Goal: Find specific page/section: Find specific page/section

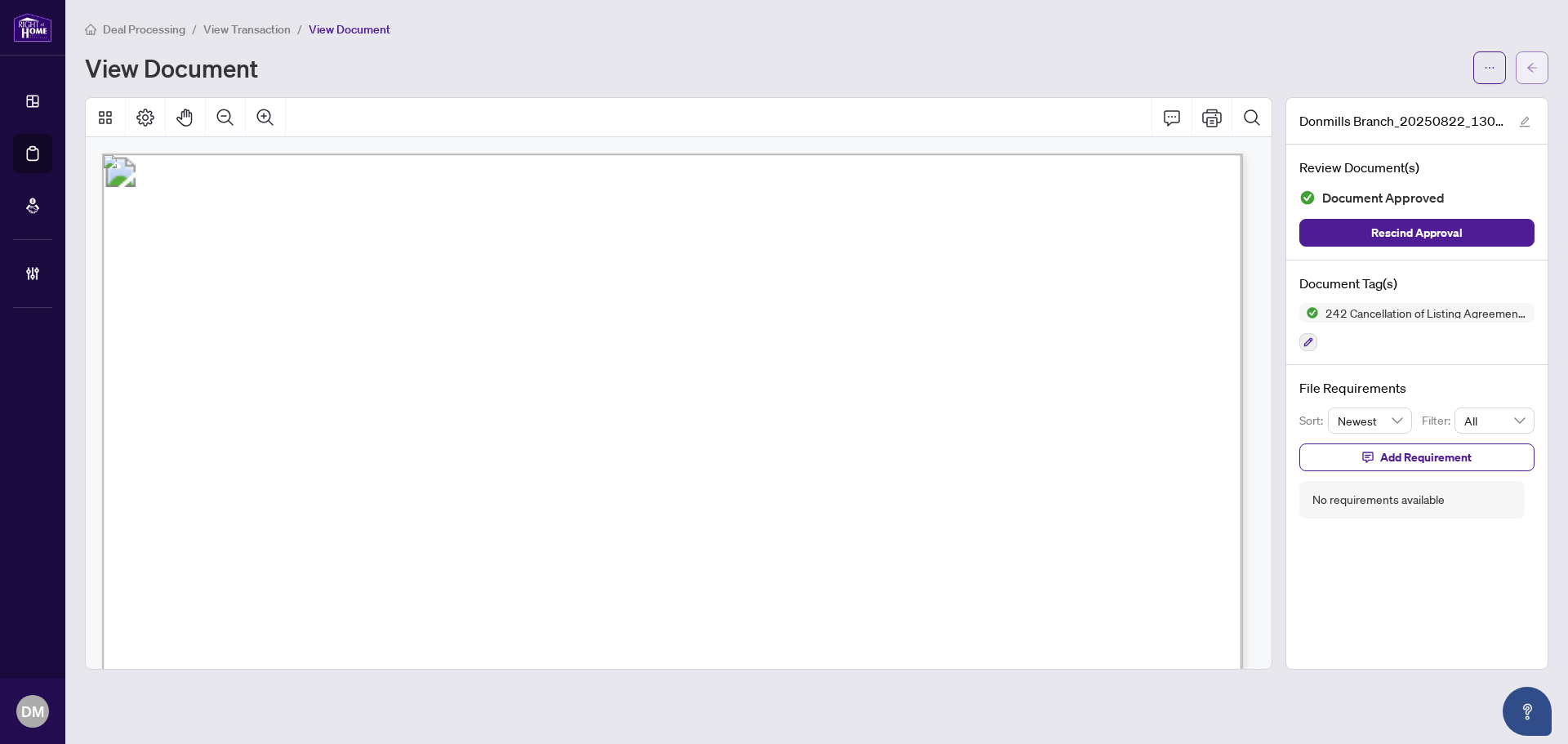
click at [1521, 65] on button "button" at bounding box center [1532, 68] width 33 height 33
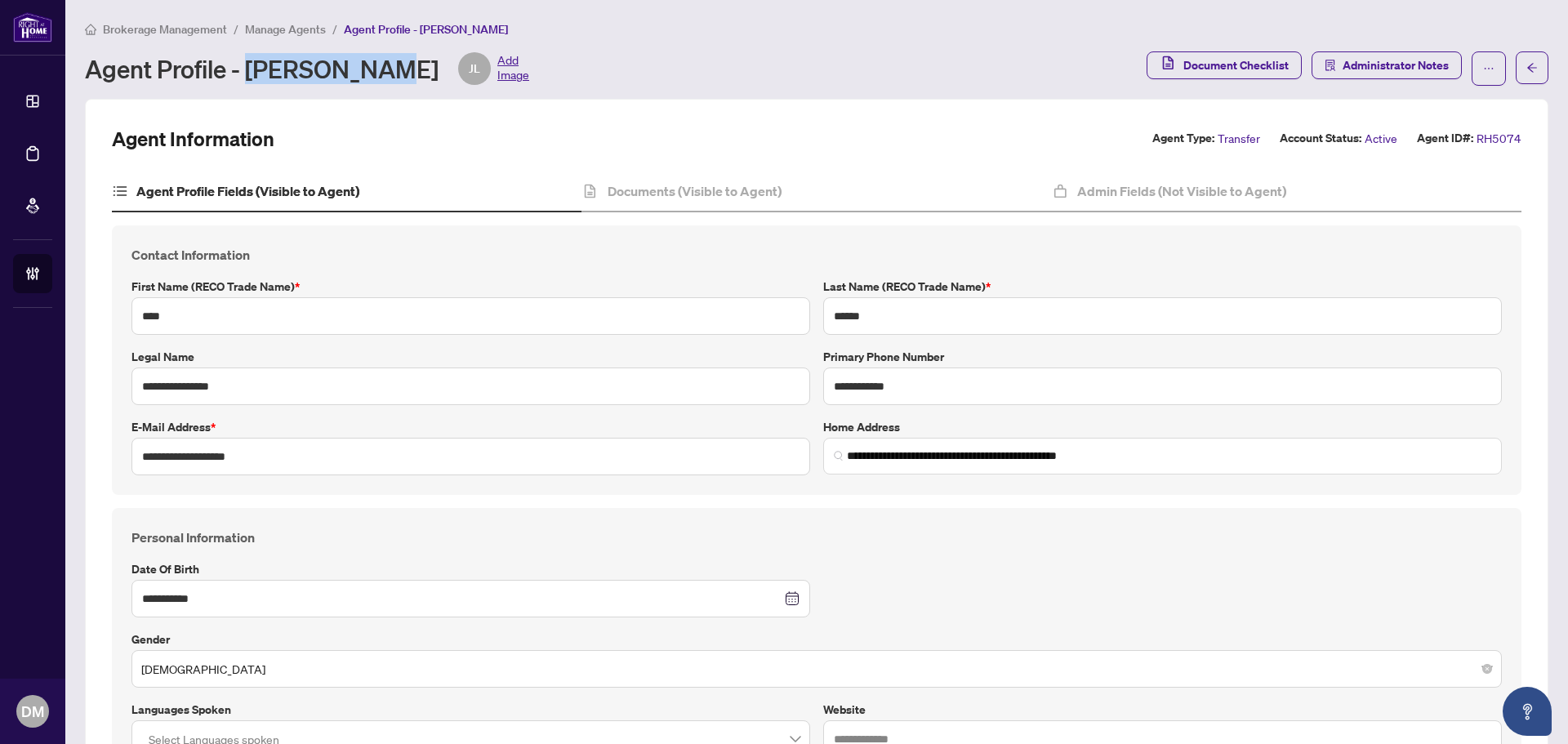
drag, startPoint x: 249, startPoint y: 66, endPoint x: 371, endPoint y: 66, distance: 122.0
click at [371, 66] on div "Agent Profile - John Lusink JL Add Image" at bounding box center [306, 68] width 444 height 33
copy div "John Lusink"
